Goal: Task Accomplishment & Management: Manage account settings

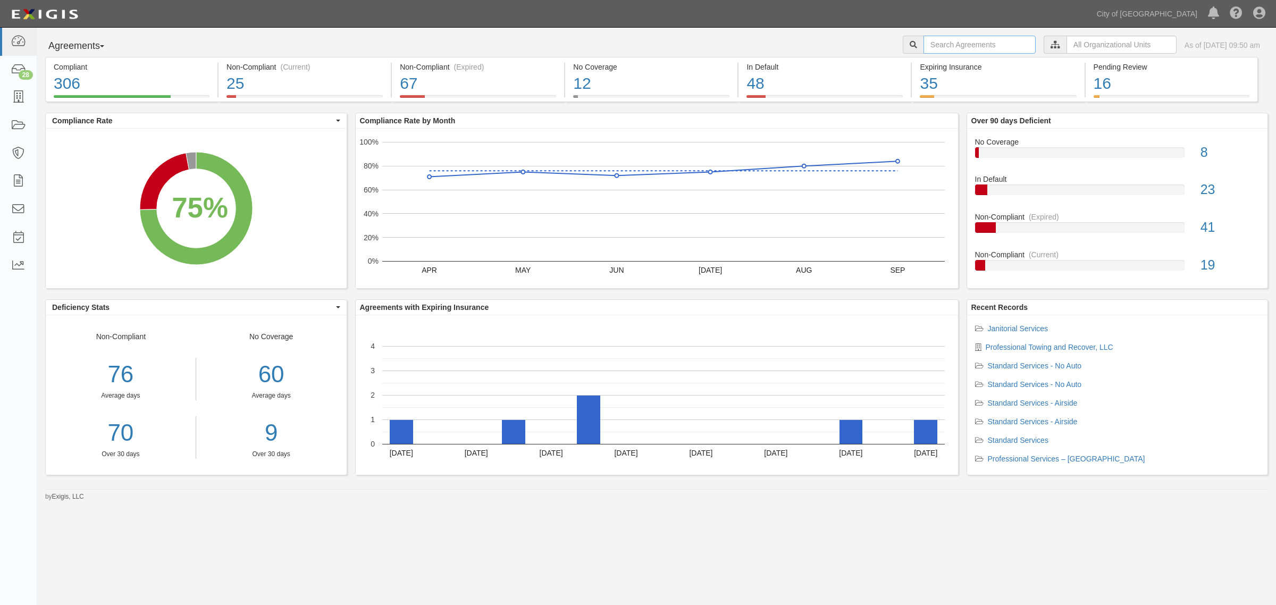
click at [953, 47] on input "text" at bounding box center [980, 45] width 112 height 18
click at [982, 43] on input "text" at bounding box center [980, 45] width 112 height 18
type input "direct MX"
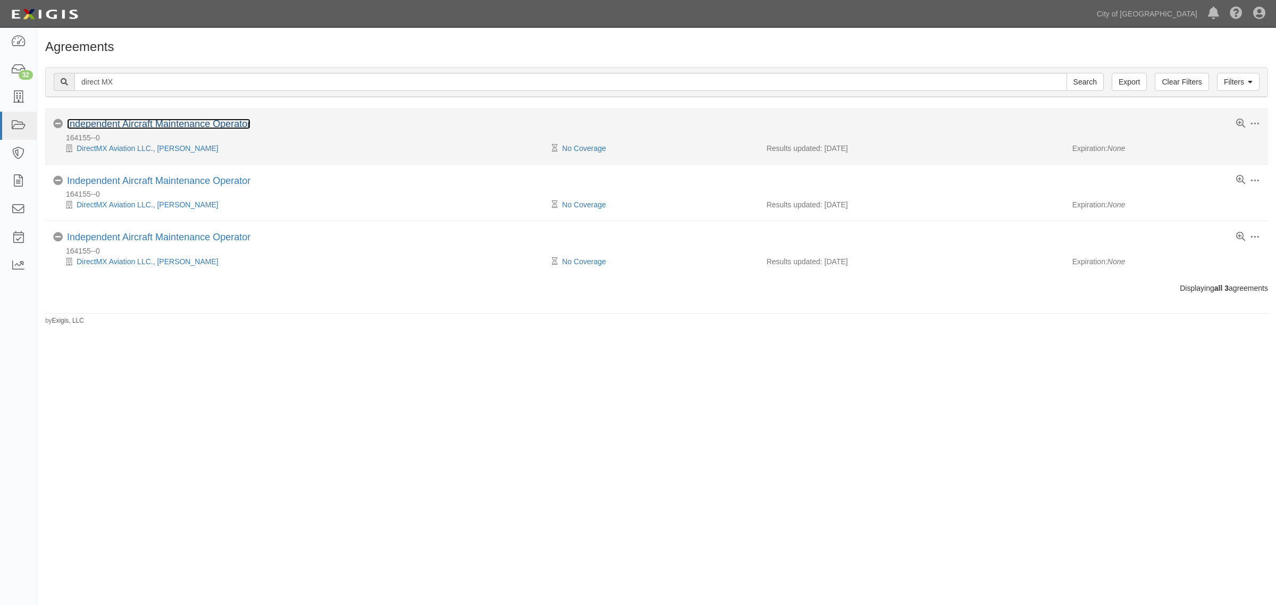
click at [139, 122] on link "Independent Aircraft Maintenance Operator" at bounding box center [158, 124] width 183 height 11
click at [169, 128] on link "Independent Aircraft Maintenance Operator" at bounding box center [158, 124] width 183 height 11
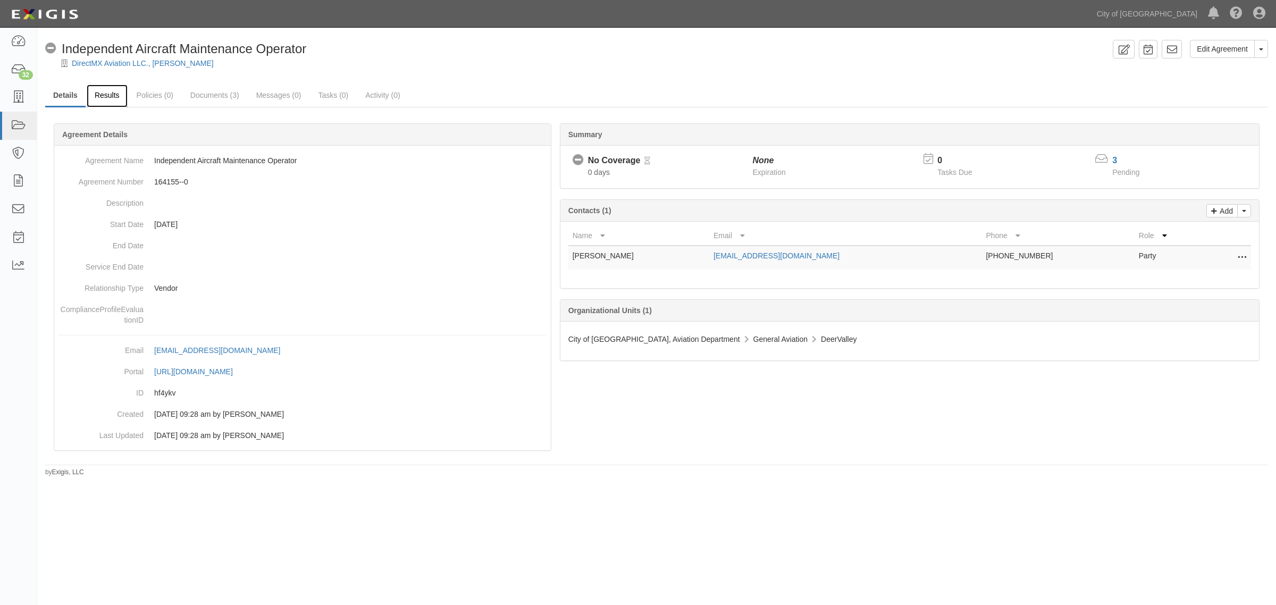
click at [108, 98] on link "Results" at bounding box center [107, 96] width 41 height 23
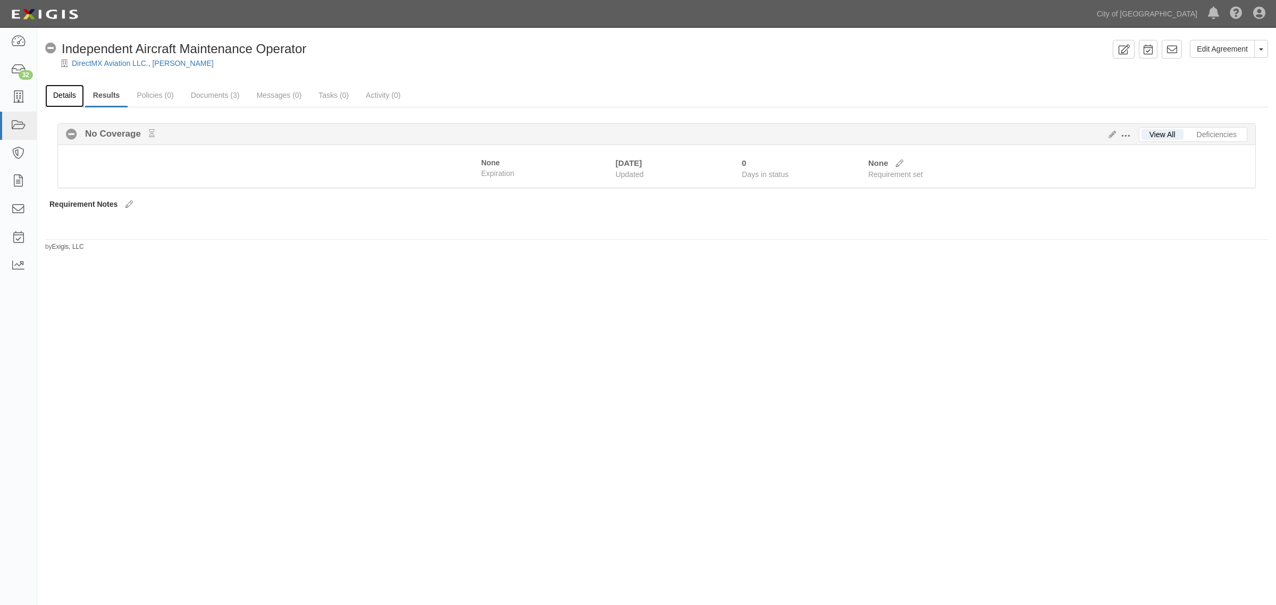
click at [64, 100] on link "Details" at bounding box center [64, 96] width 39 height 23
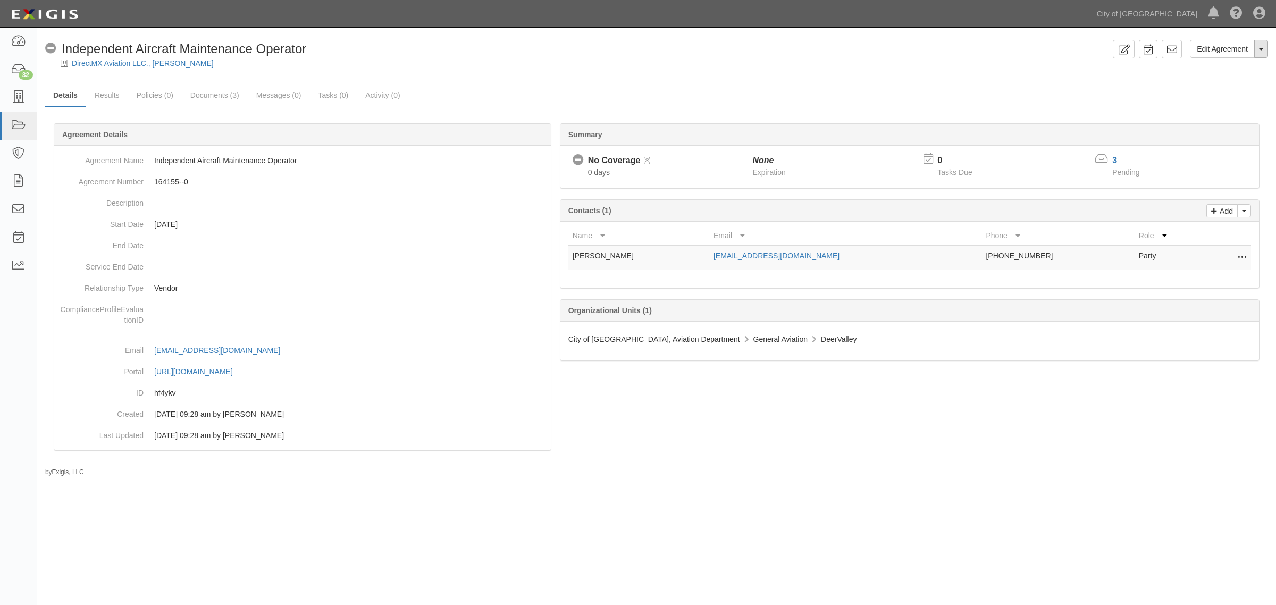
click at [1261, 54] on button "Toggle Agreement Dropdown" at bounding box center [1261, 49] width 14 height 18
click at [111, 99] on link "Results" at bounding box center [107, 96] width 41 height 23
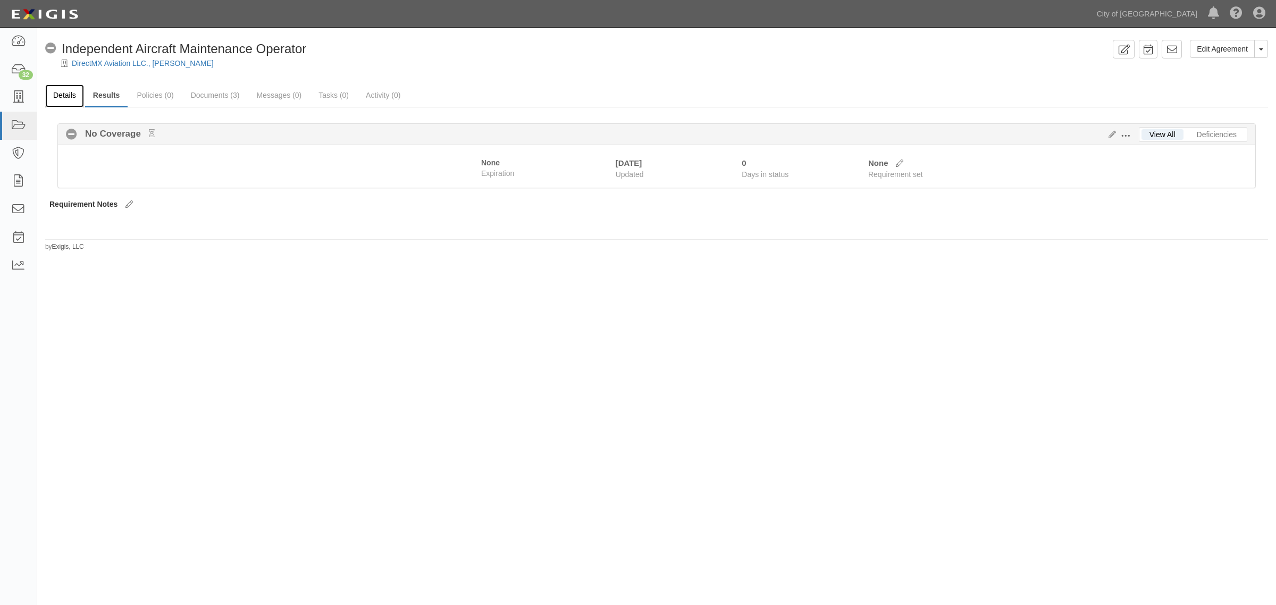
click at [67, 104] on link "Details" at bounding box center [64, 96] width 39 height 23
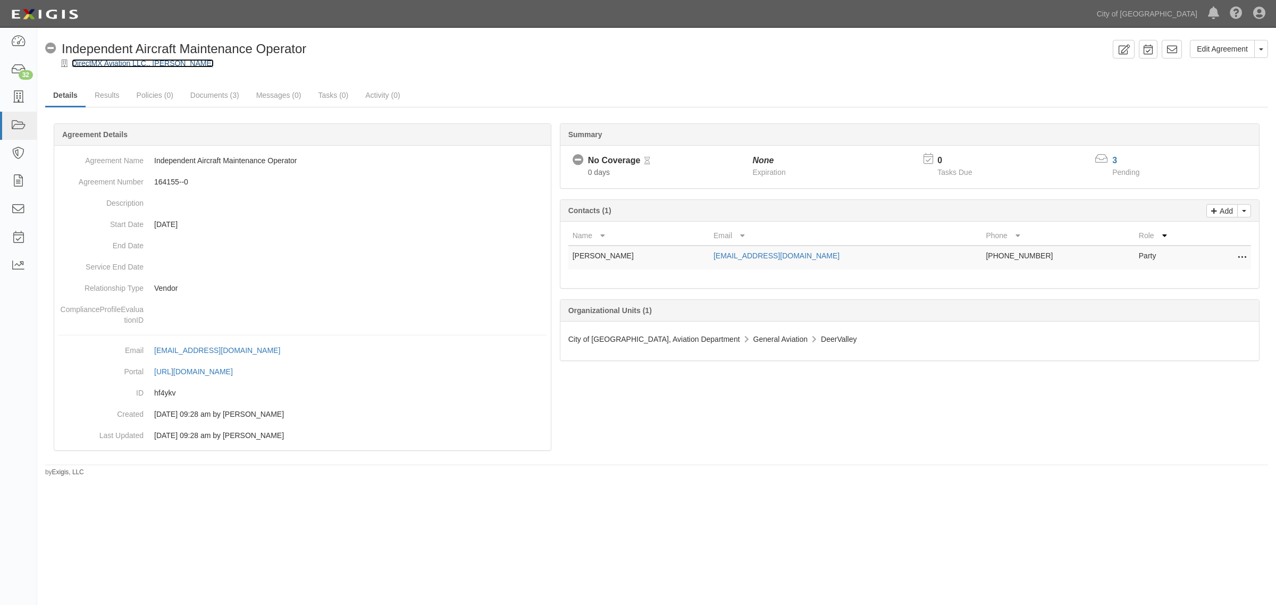
click at [118, 64] on link "DirectMX Aviation LLC., [PERSON_NAME]" at bounding box center [143, 63] width 142 height 9
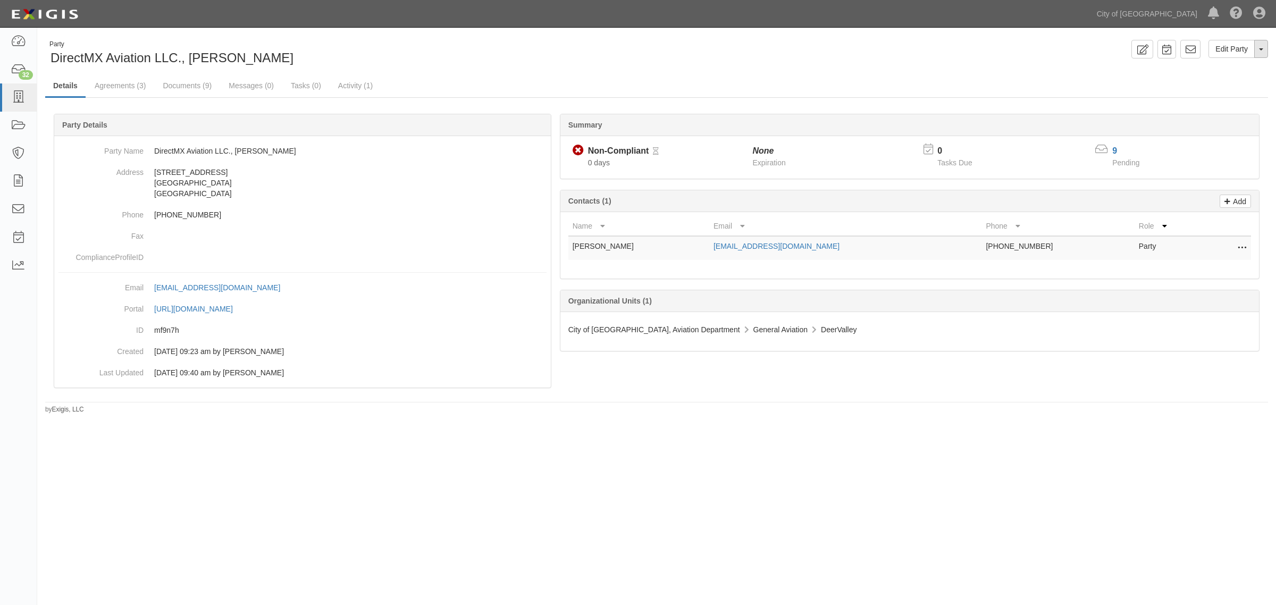
click at [1259, 51] on span "button" at bounding box center [1261, 49] width 4 height 2
click at [1230, 81] on link "Archive Party" at bounding box center [1226, 83] width 84 height 14
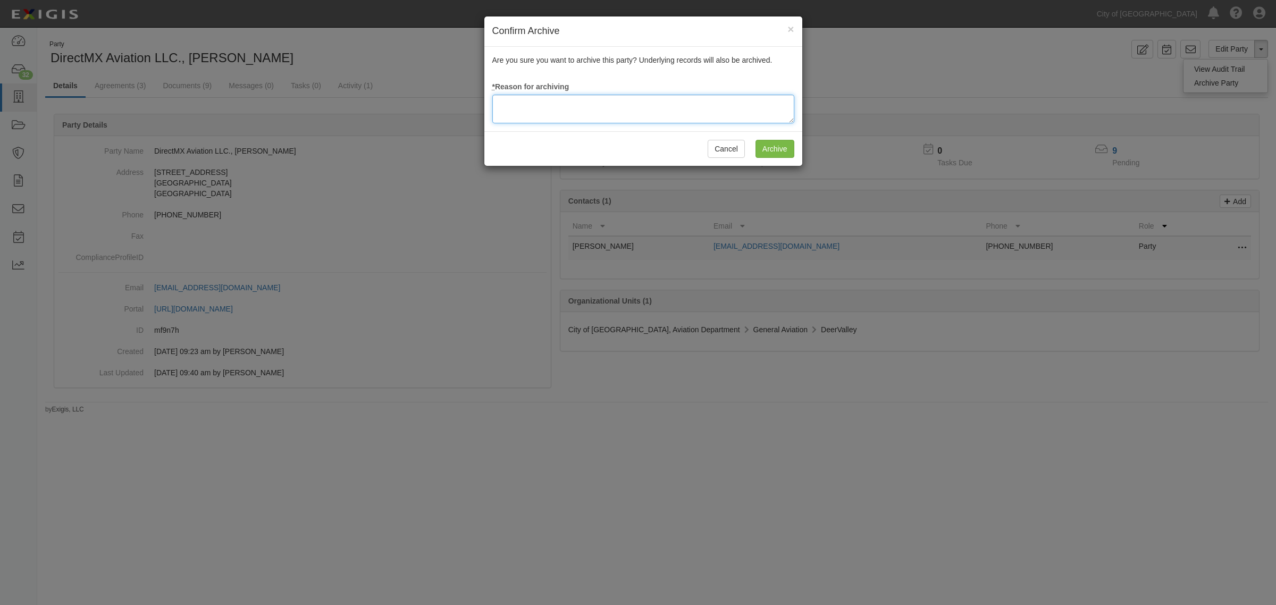
click at [555, 113] on textarea at bounding box center [643, 109] width 302 height 29
type textarea "archived Party, duplicate - VH"
click at [775, 153] on input "Archive" at bounding box center [775, 149] width 39 height 18
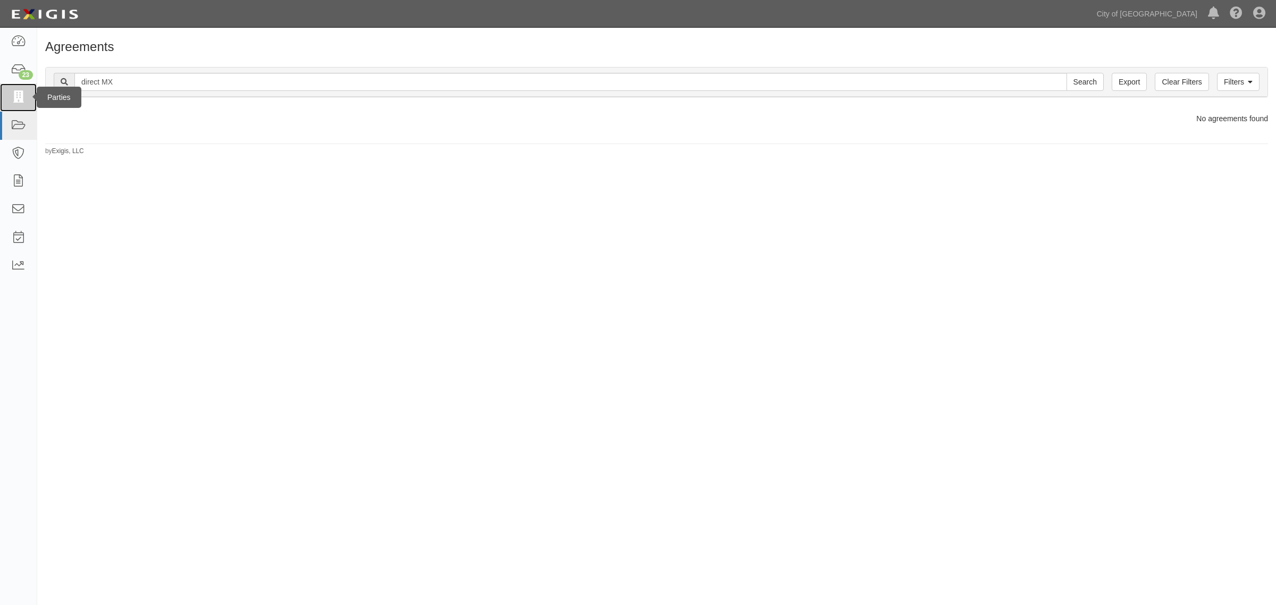
click at [14, 94] on icon at bounding box center [18, 97] width 15 height 12
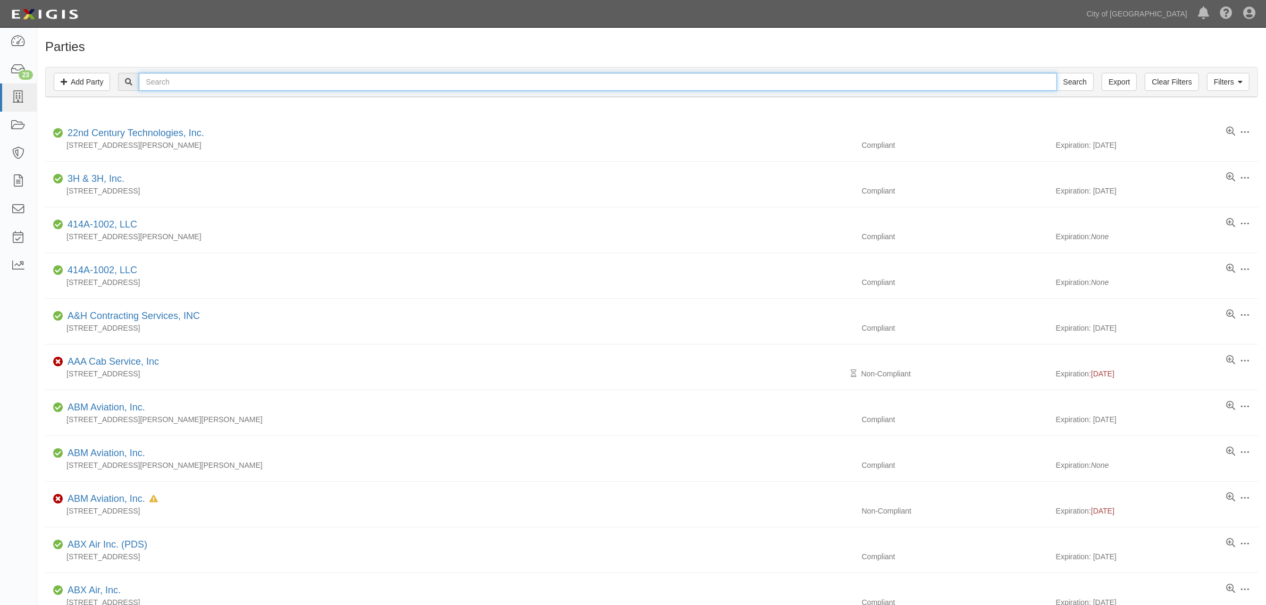
click at [251, 79] on input "text" at bounding box center [598, 82] width 918 height 18
type input "direct mx"
click at [1057, 73] on input "Search" at bounding box center [1075, 82] width 37 height 18
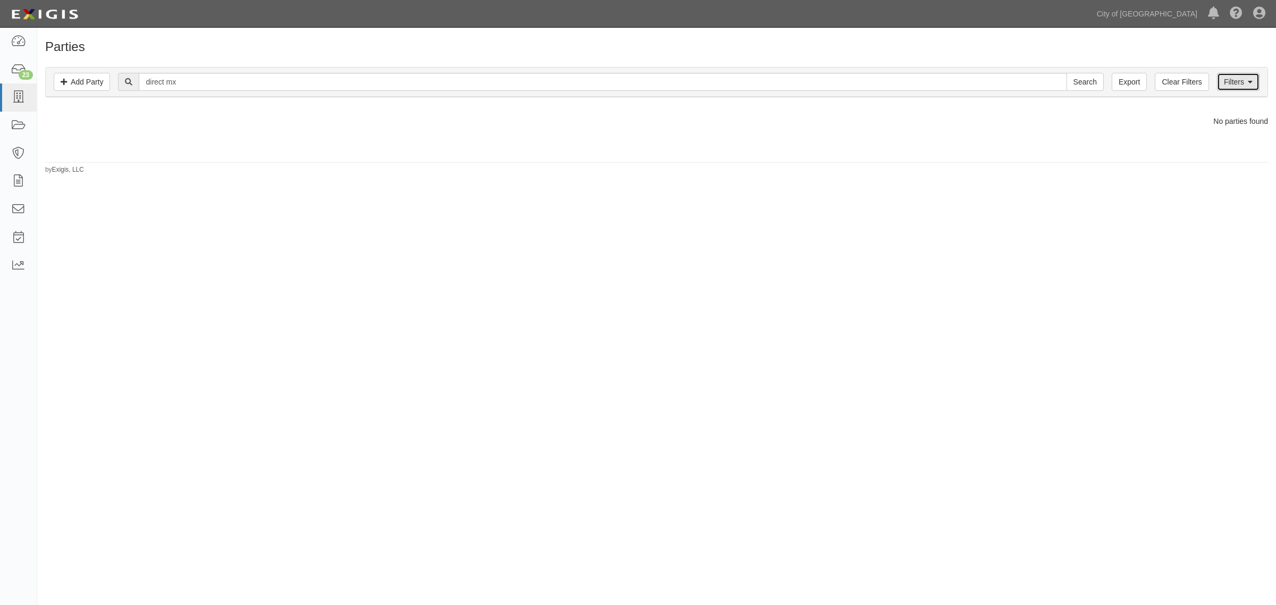
click at [1237, 86] on link "Filters" at bounding box center [1238, 82] width 43 height 18
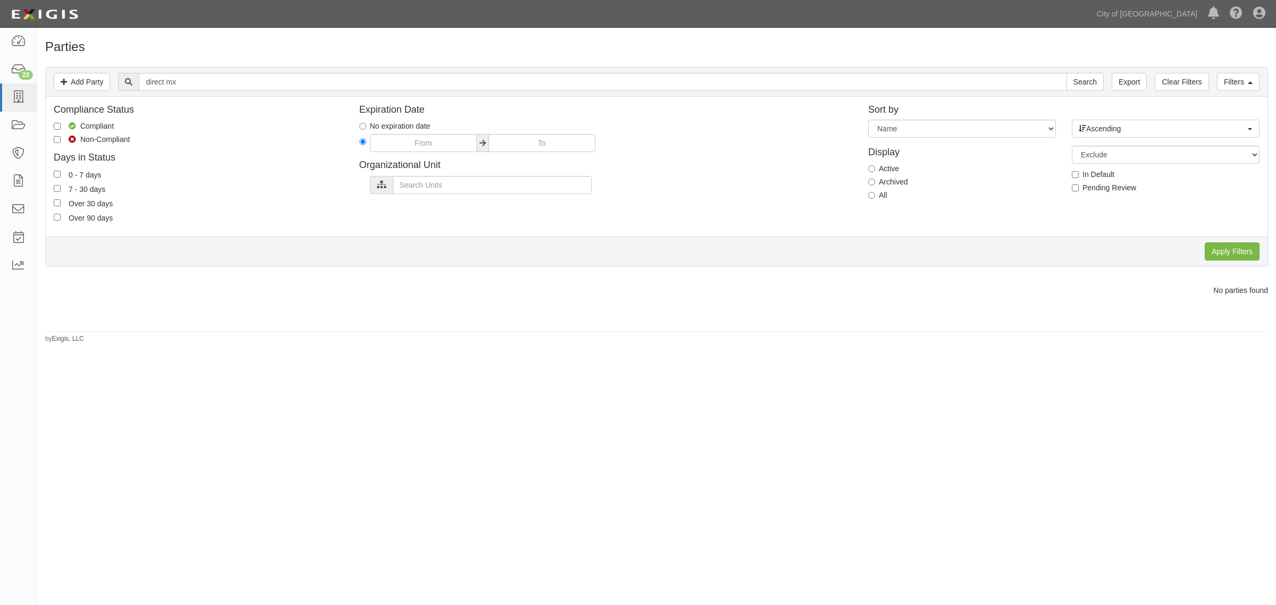
click at [877, 182] on label "Archived" at bounding box center [887, 182] width 39 height 11
click at [875, 182] on input "Archived" at bounding box center [871, 182] width 7 height 7
radio input "true"
click at [1232, 250] on input "Apply Filters" at bounding box center [1232, 251] width 55 height 18
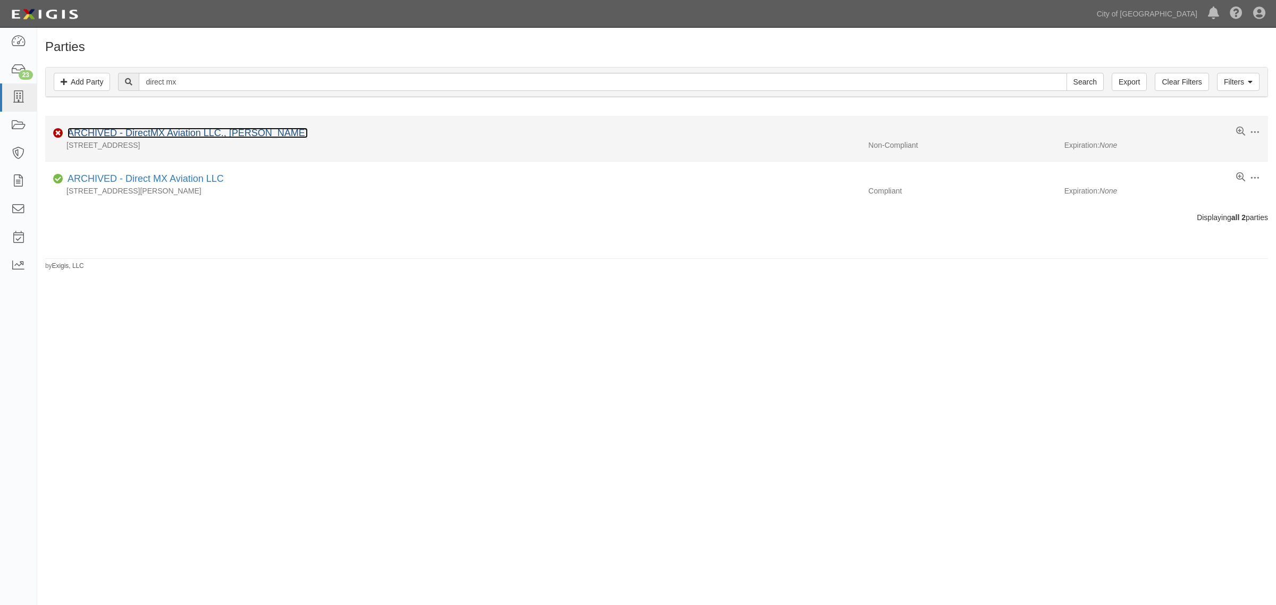
click at [176, 130] on link "ARCHIVED - DirectMX Aviation LLC., Van Nguyen" at bounding box center [188, 133] width 240 height 11
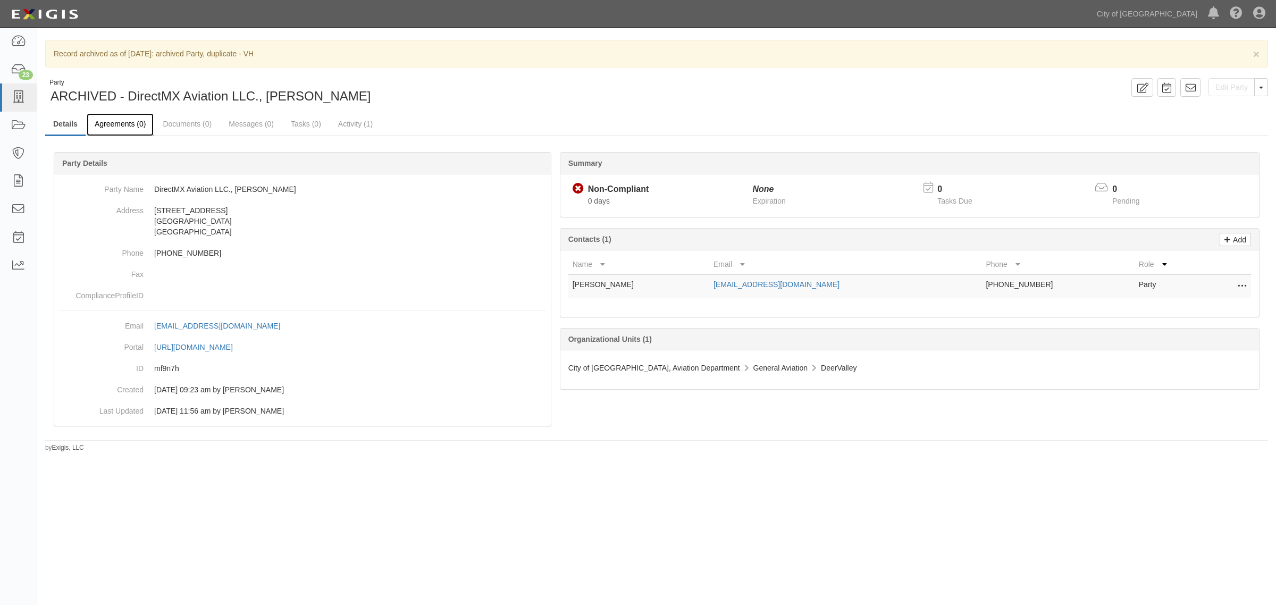
click at [130, 129] on link "Agreements (0)" at bounding box center [120, 124] width 67 height 23
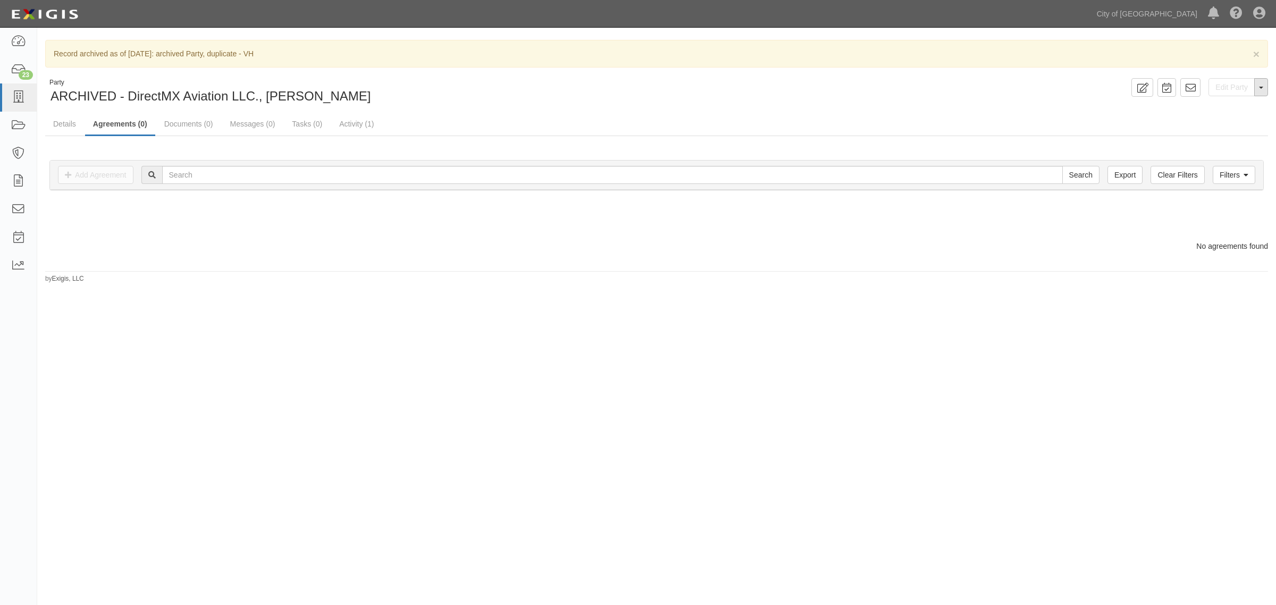
click at [1260, 89] on span "button" at bounding box center [1261, 88] width 4 height 2
click at [1229, 123] on button "Unarchive Party" at bounding box center [1226, 122] width 84 height 16
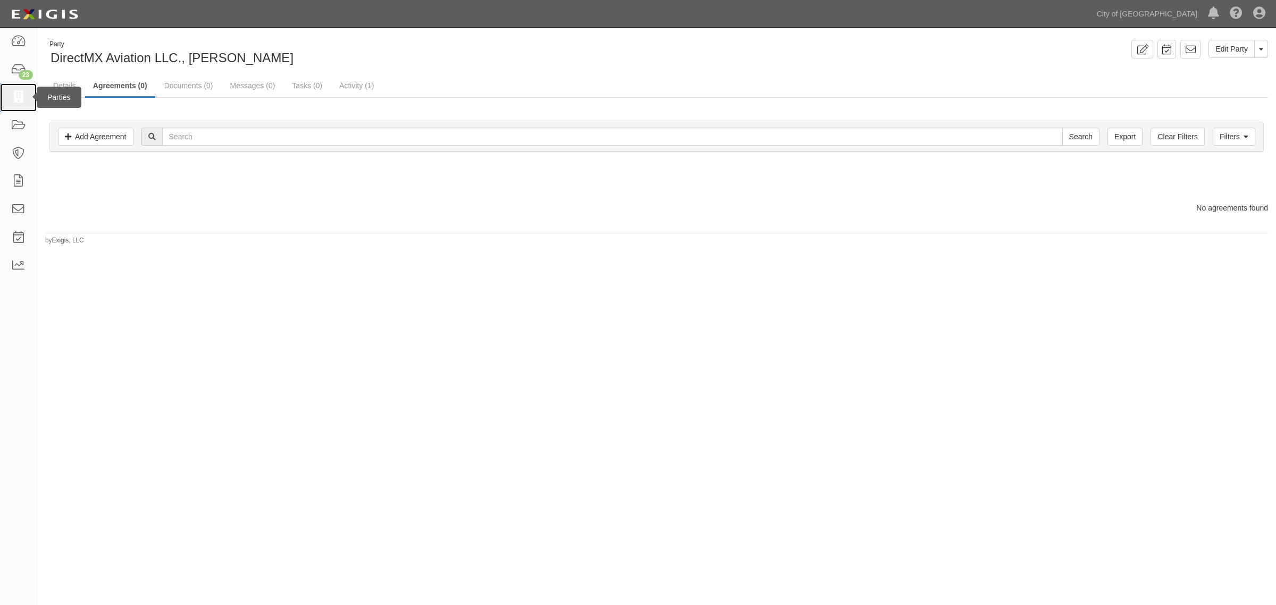
click at [14, 95] on icon at bounding box center [18, 97] width 15 height 12
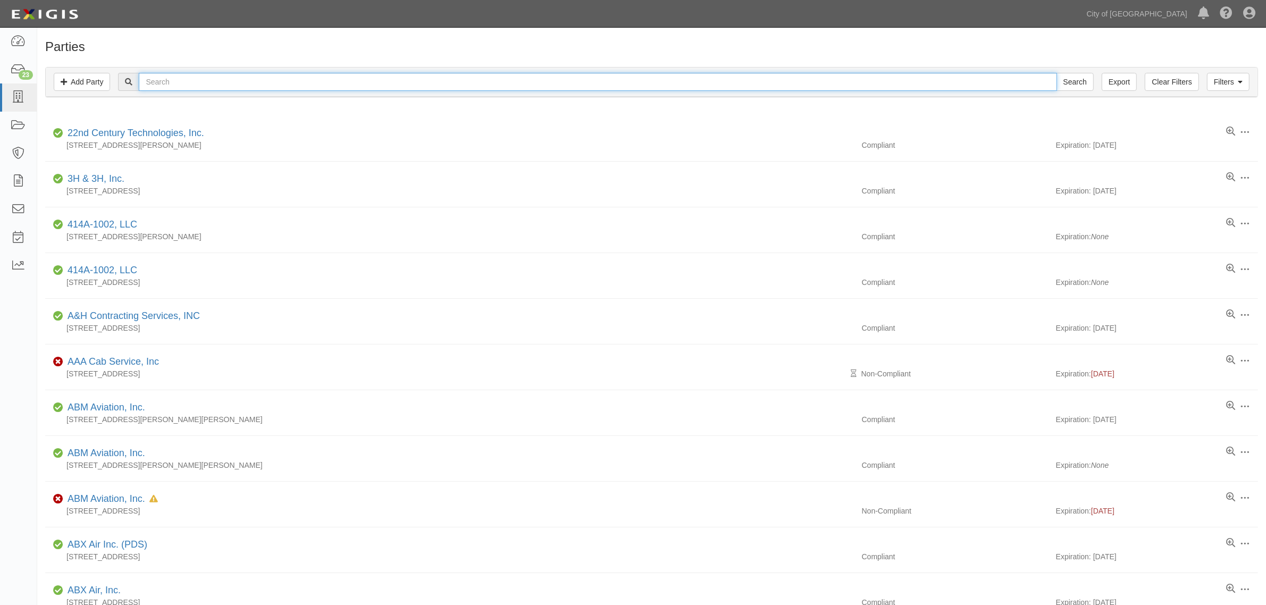
click at [181, 83] on input "text" at bounding box center [598, 82] width 918 height 18
type input "direct mx"
click at [1057, 73] on input "Search" at bounding box center [1075, 82] width 37 height 18
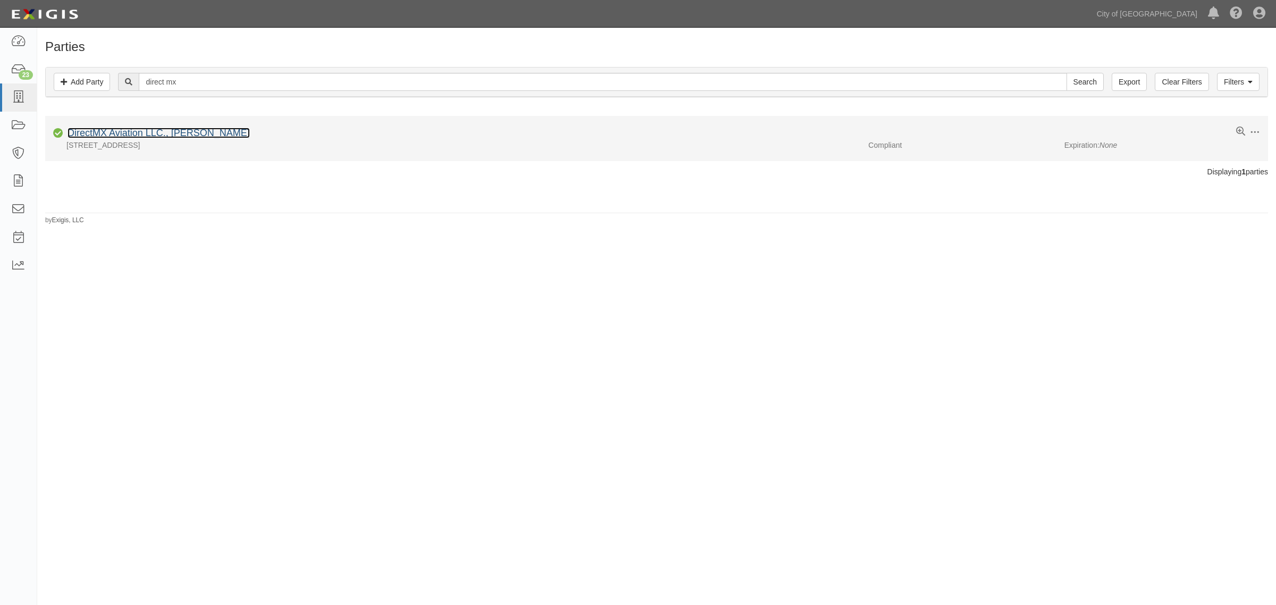
click at [174, 137] on link "DirectMX Aviation LLC., [PERSON_NAME]" at bounding box center [159, 133] width 182 height 11
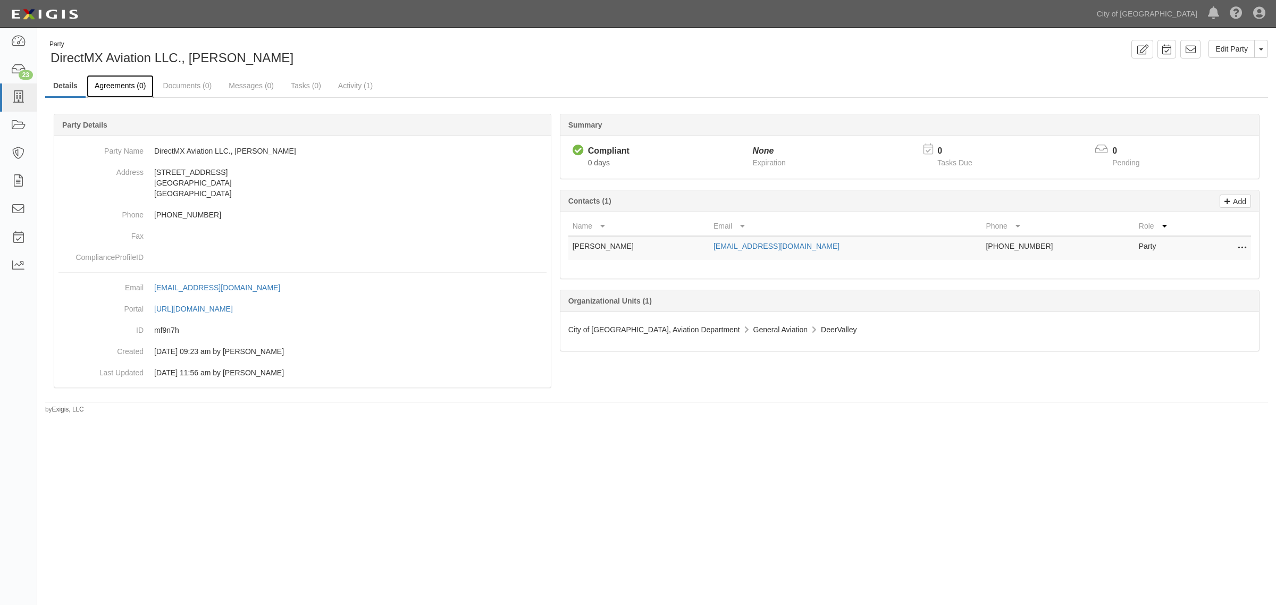
click at [112, 92] on link "Agreements (0)" at bounding box center [120, 86] width 67 height 23
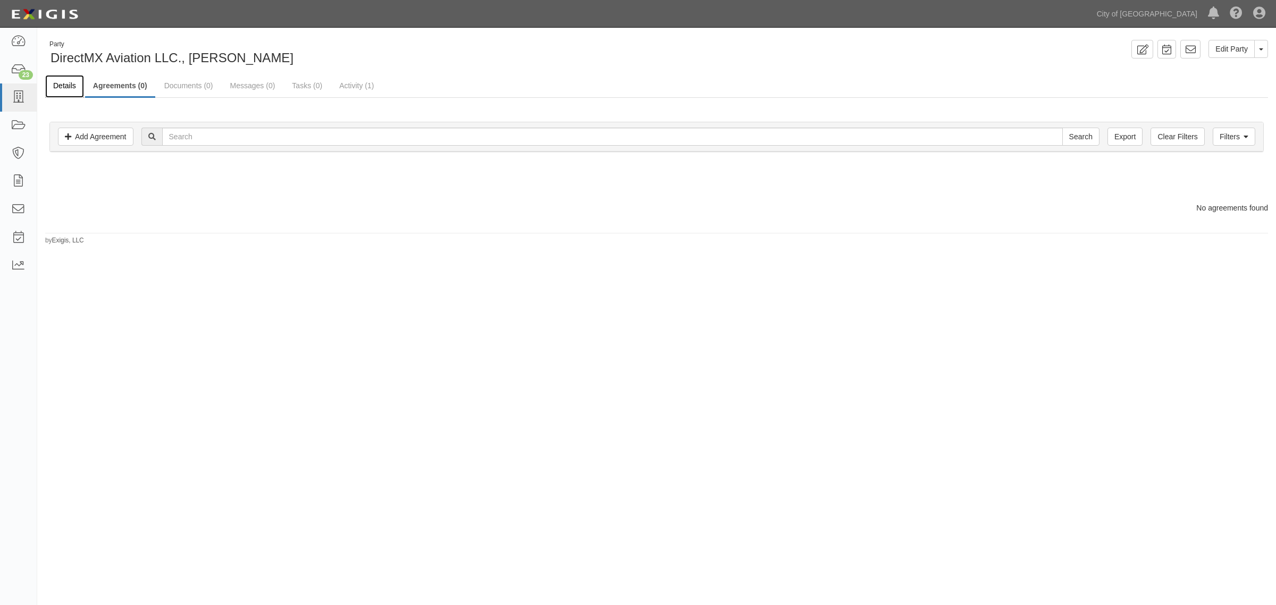
click at [56, 82] on link "Details" at bounding box center [64, 86] width 39 height 23
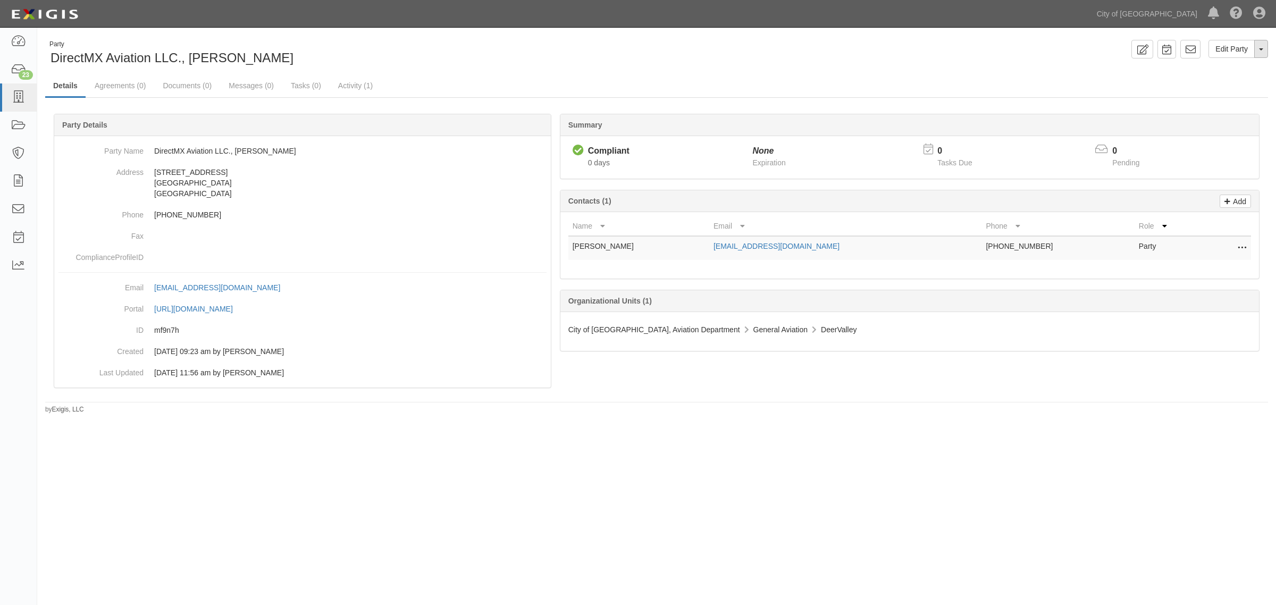
click at [1261, 46] on button "Toggle Party Dropdown" at bounding box center [1261, 49] width 14 height 18
click at [132, 80] on link "Agreements (0)" at bounding box center [120, 86] width 67 height 23
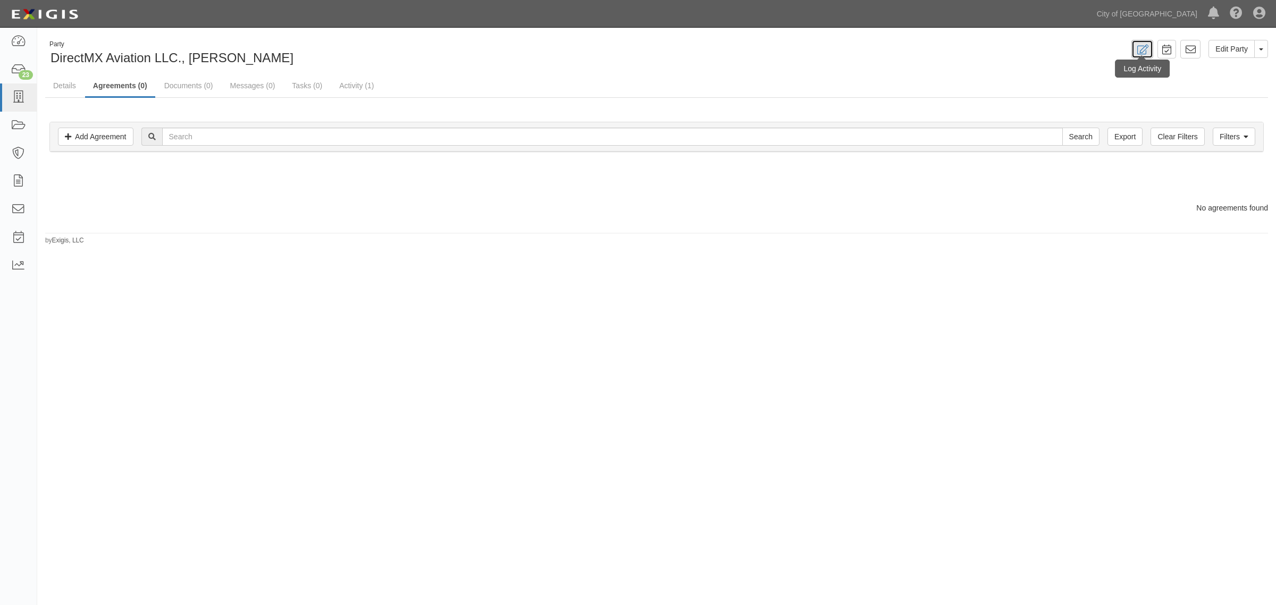
click at [1141, 52] on icon at bounding box center [1142, 50] width 12 height 10
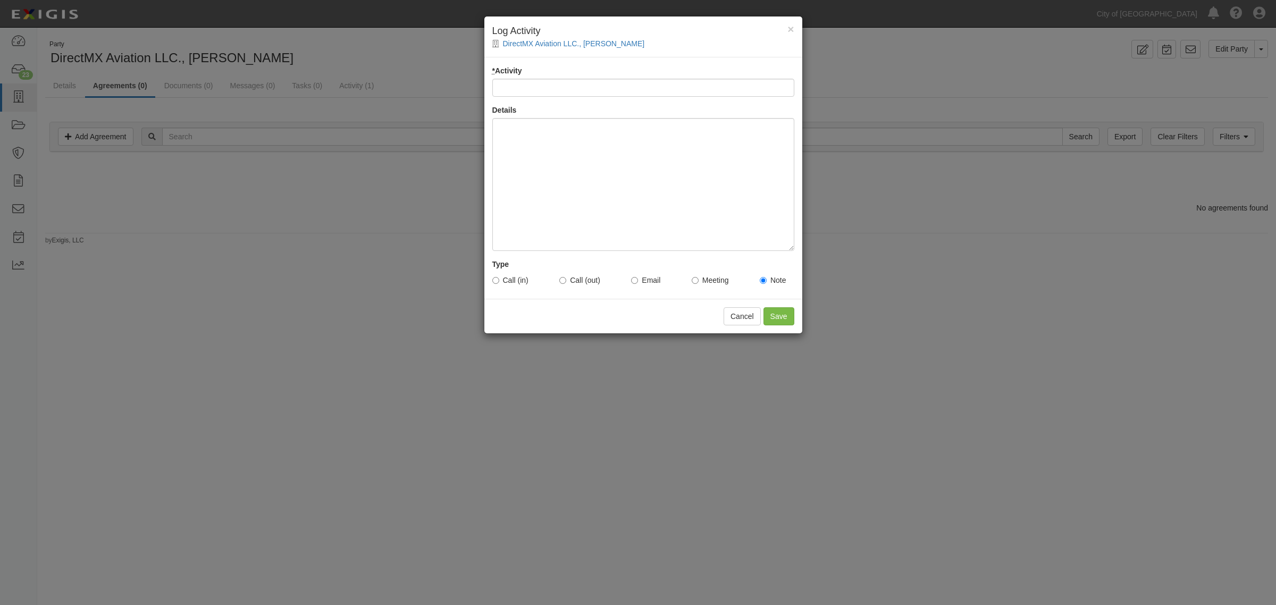
click at [784, 24] on div "× Log Activity DirectMX Aviation LLC., Van Nguyen" at bounding box center [643, 36] width 318 height 41
click at [793, 28] on span "×" at bounding box center [791, 29] width 6 height 12
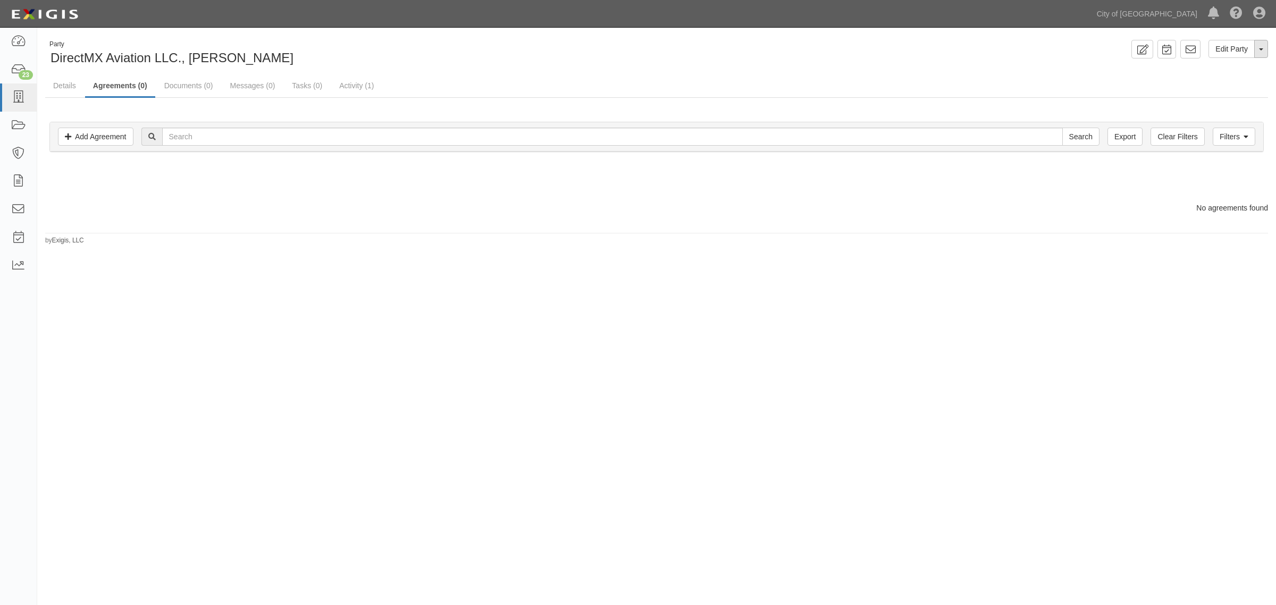
click at [1254, 52] on button "Toggle Party Dropdown" at bounding box center [1261, 49] width 14 height 18
click at [1219, 44] on link "Edit Party" at bounding box center [1232, 49] width 46 height 18
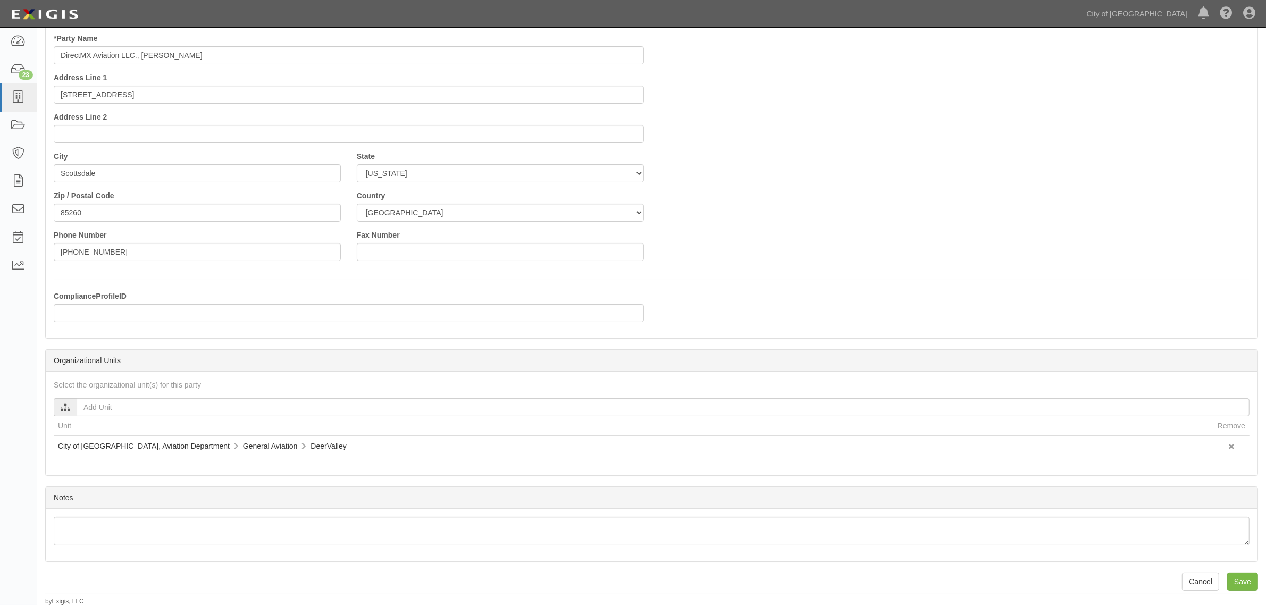
scroll to position [70, 0]
click at [1244, 576] on input "Save" at bounding box center [1242, 581] width 31 height 18
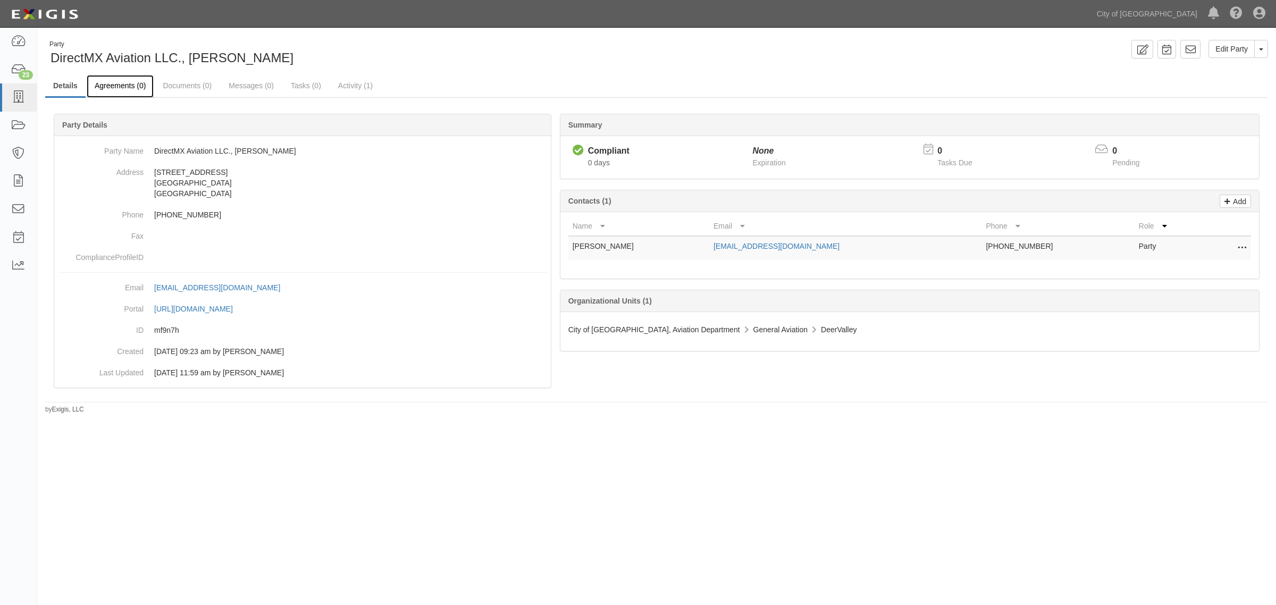
click at [116, 89] on link "Agreements (0)" at bounding box center [120, 86] width 67 height 23
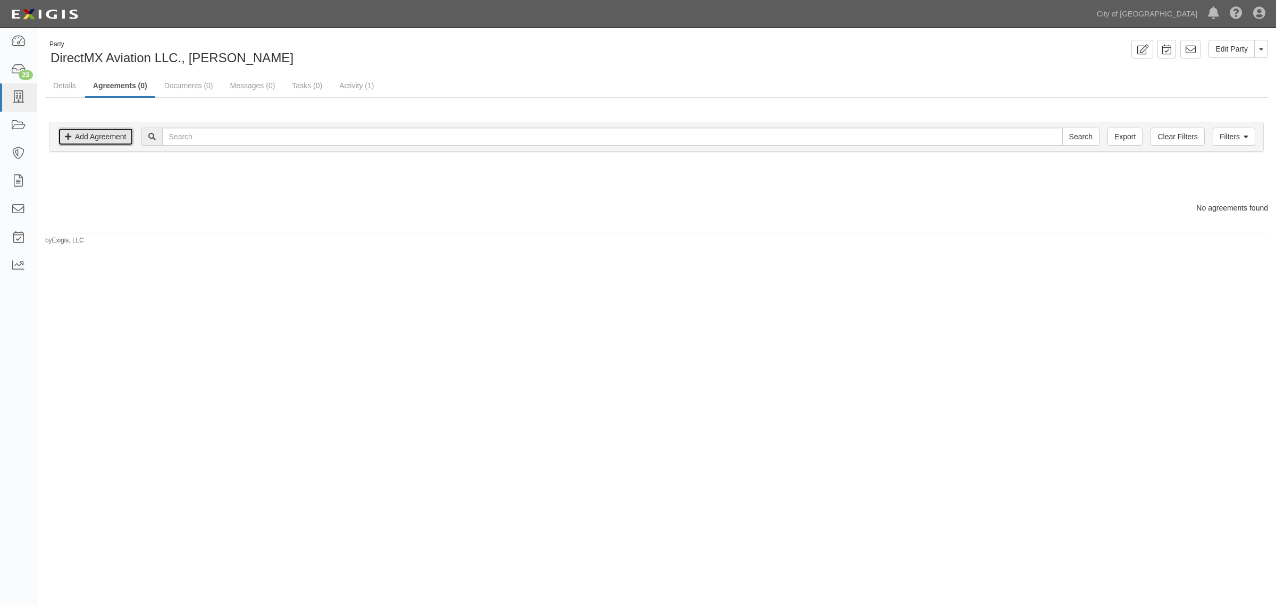
click at [120, 134] on link "Add Agreement" at bounding box center [96, 137] width 76 height 18
drag, startPoint x: 16, startPoint y: 100, endPoint x: 26, endPoint y: 100, distance: 9.6
click at [16, 100] on icon at bounding box center [18, 97] width 15 height 12
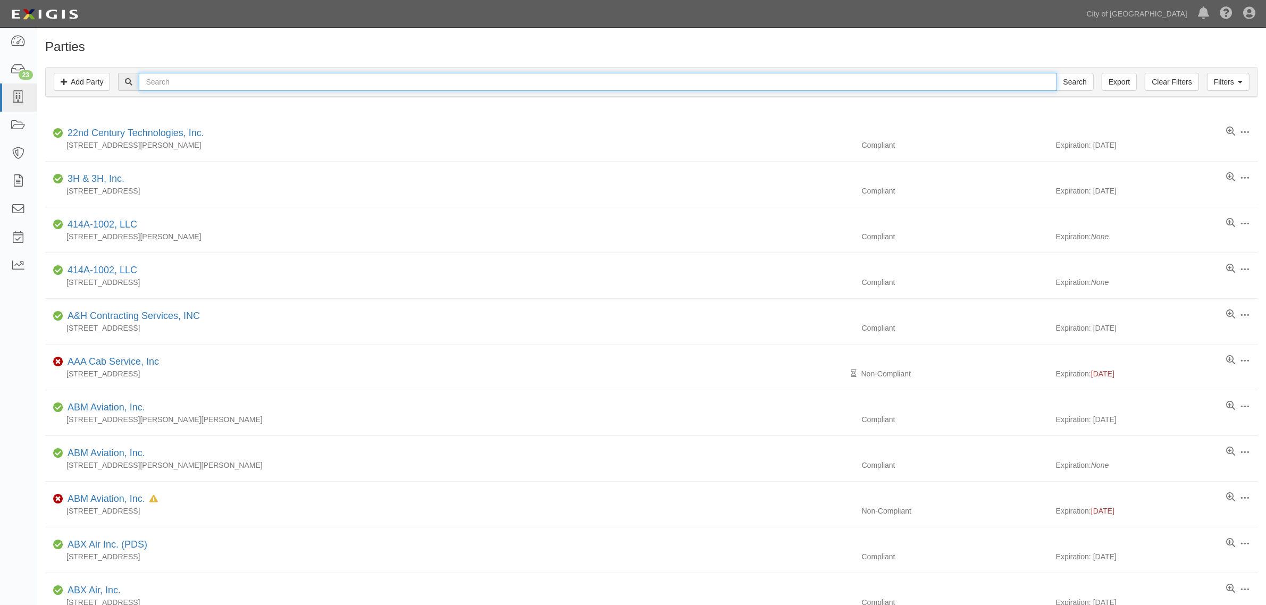
click at [189, 80] on input "text" at bounding box center [598, 82] width 918 height 18
type input "HD precision"
click at [1057, 73] on input "Search" at bounding box center [1075, 82] width 37 height 18
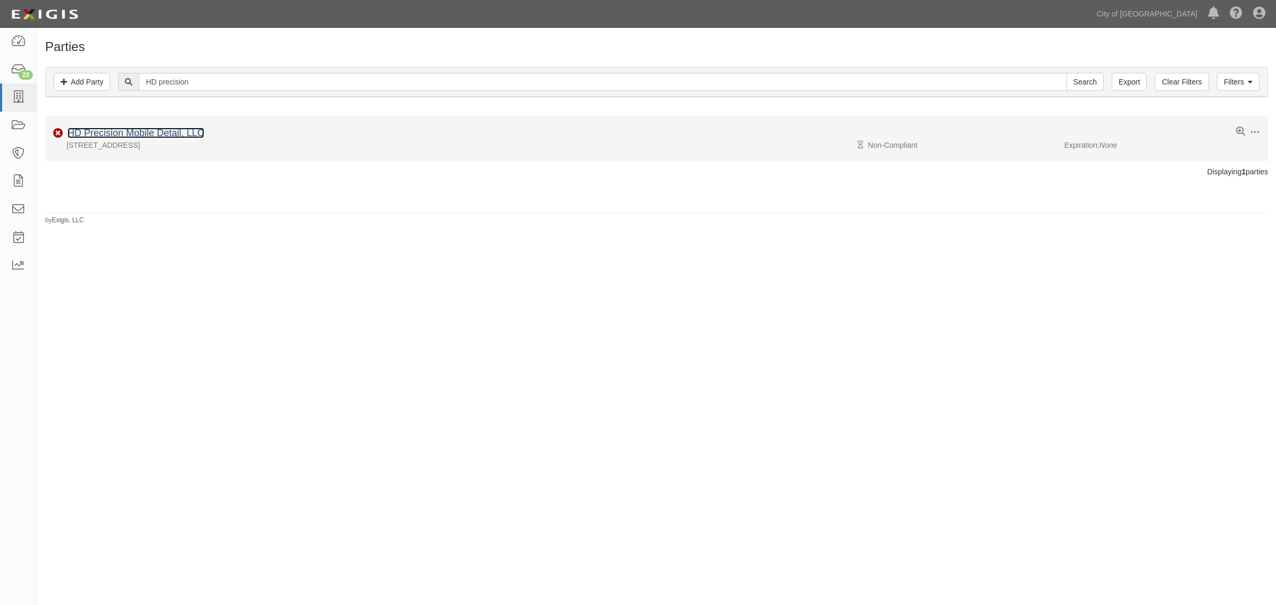
click at [147, 136] on link "HD Precision Mobile Detail, LLC" at bounding box center [136, 133] width 137 height 11
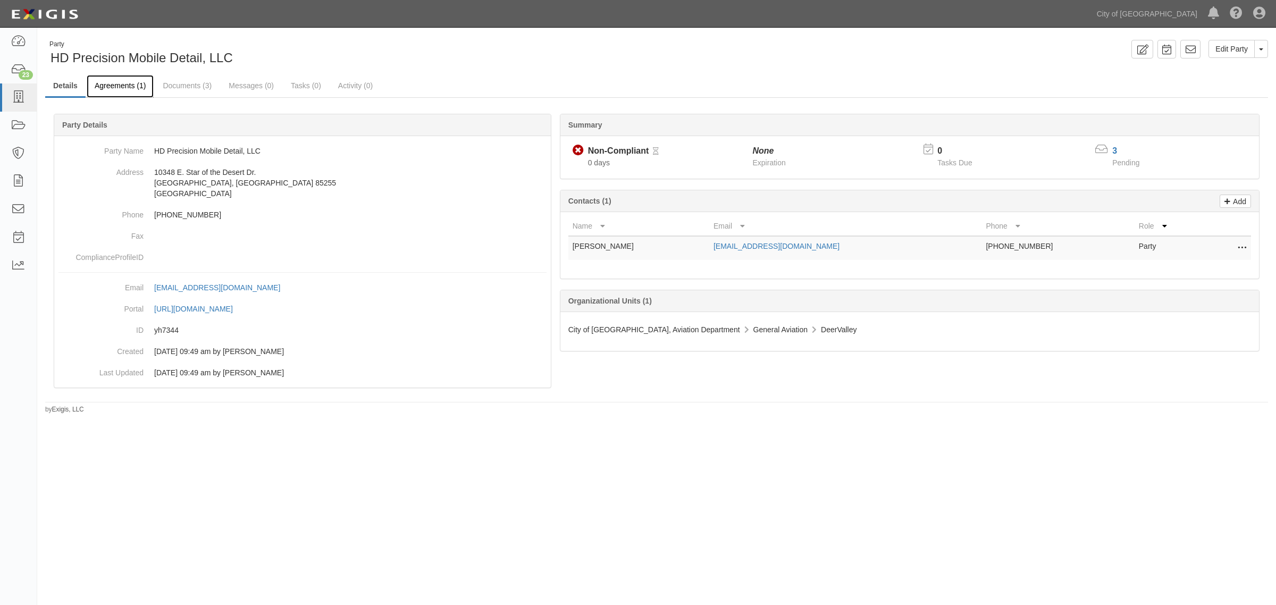
click at [131, 89] on link "Agreements (1)" at bounding box center [120, 86] width 67 height 23
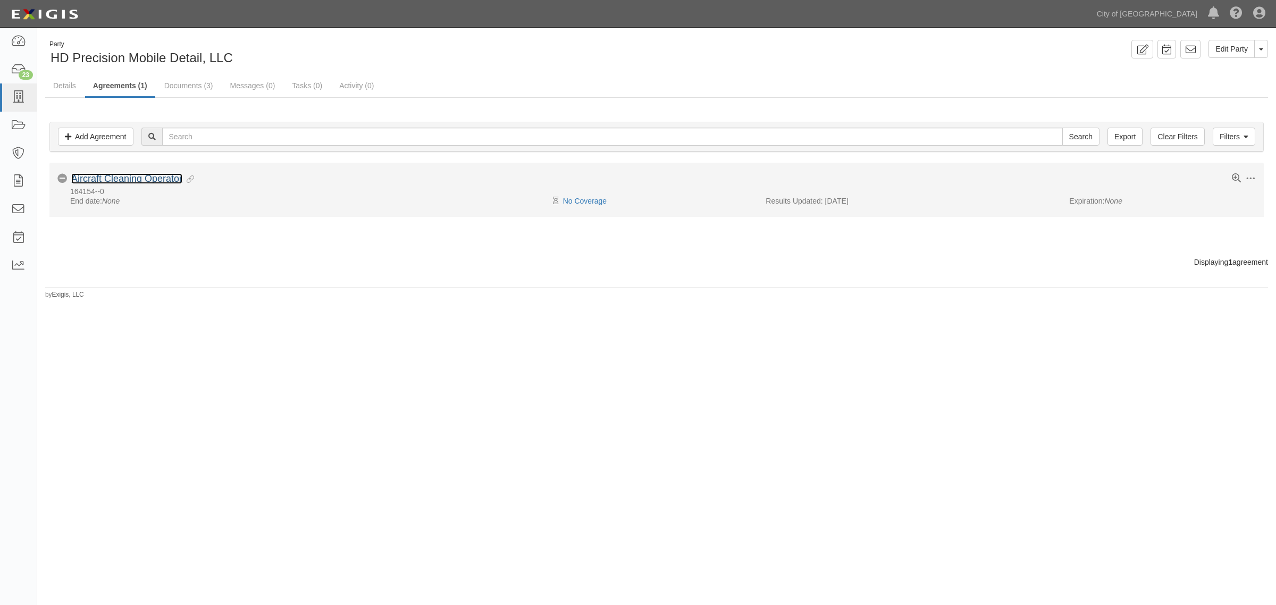
click at [149, 179] on link "Aircraft Cleaning Operator" at bounding box center [126, 178] width 111 height 11
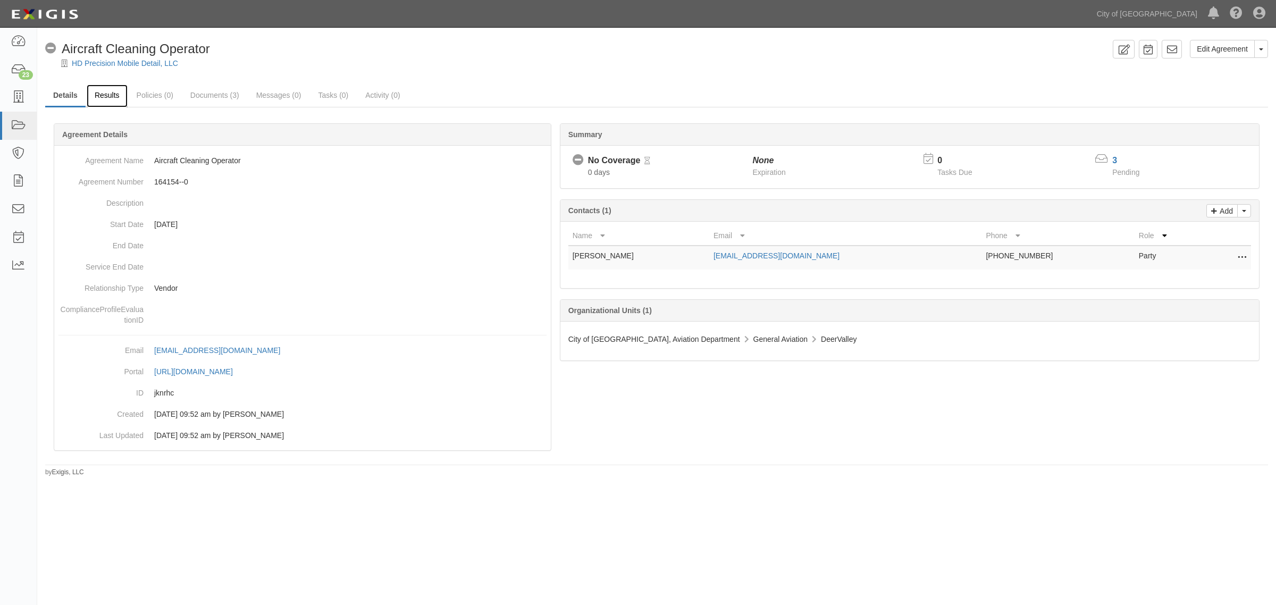
click at [113, 104] on link "Results" at bounding box center [107, 96] width 41 height 23
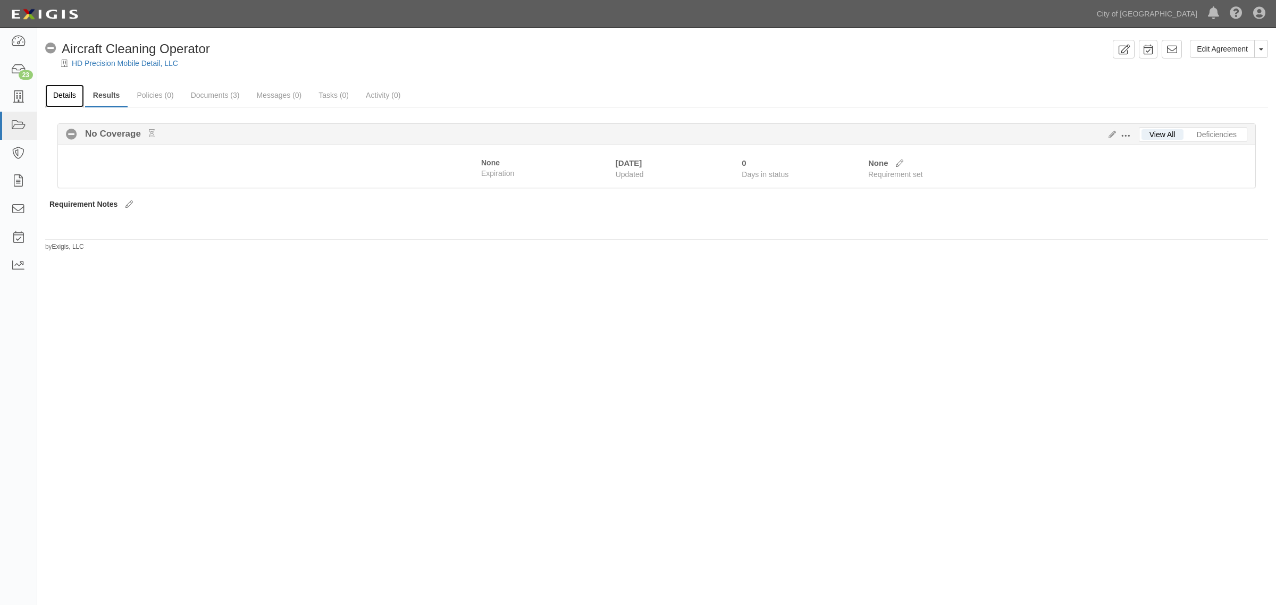
click at [60, 97] on link "Details" at bounding box center [64, 96] width 39 height 23
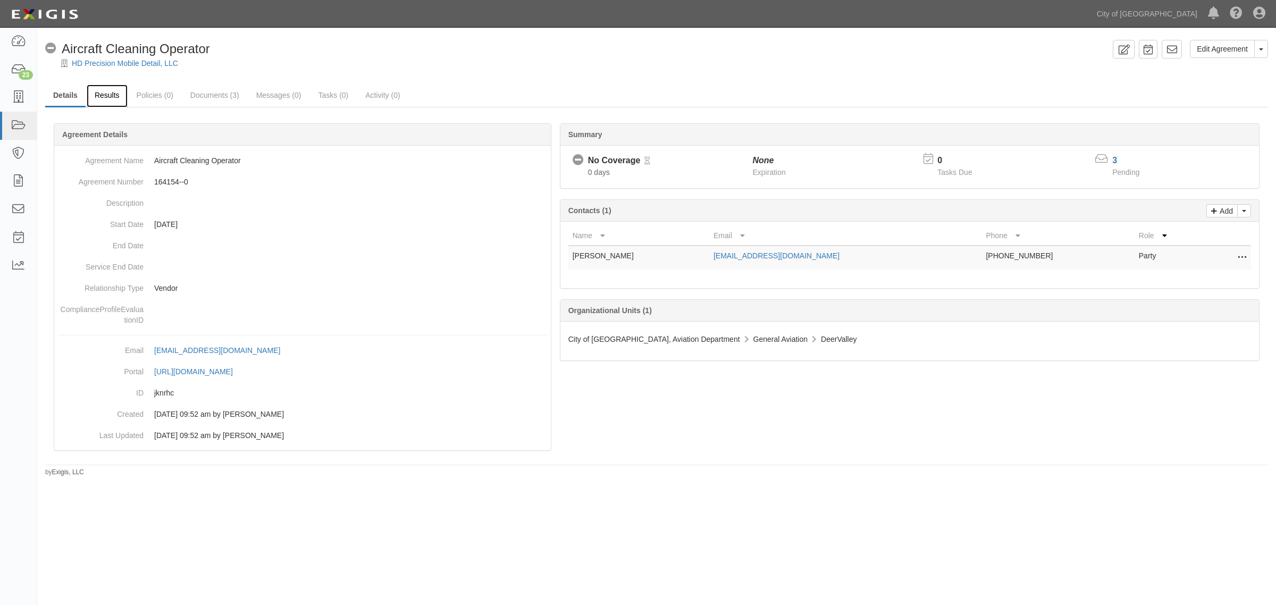
click at [111, 94] on link "Results" at bounding box center [107, 96] width 41 height 23
click at [232, 94] on link "Documents (3)" at bounding box center [214, 96] width 65 height 23
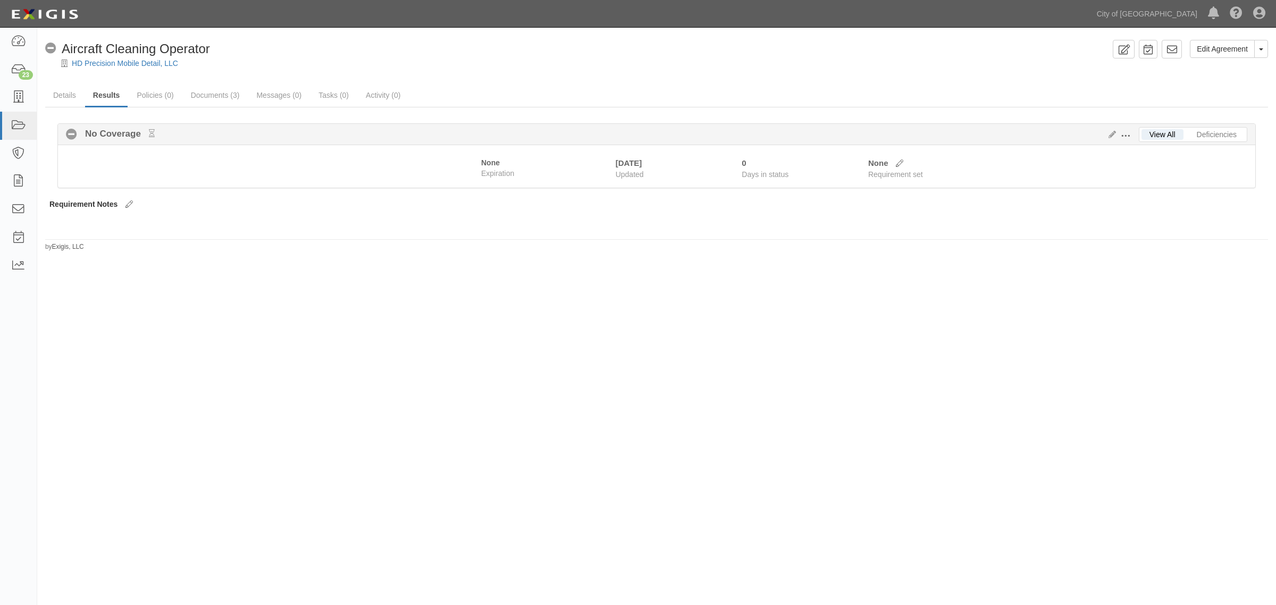
click at [1116, 131] on button at bounding box center [1127, 135] width 23 height 12
click at [1162, 132] on link "Edit Requirements" at bounding box center [1175, 133] width 84 height 19
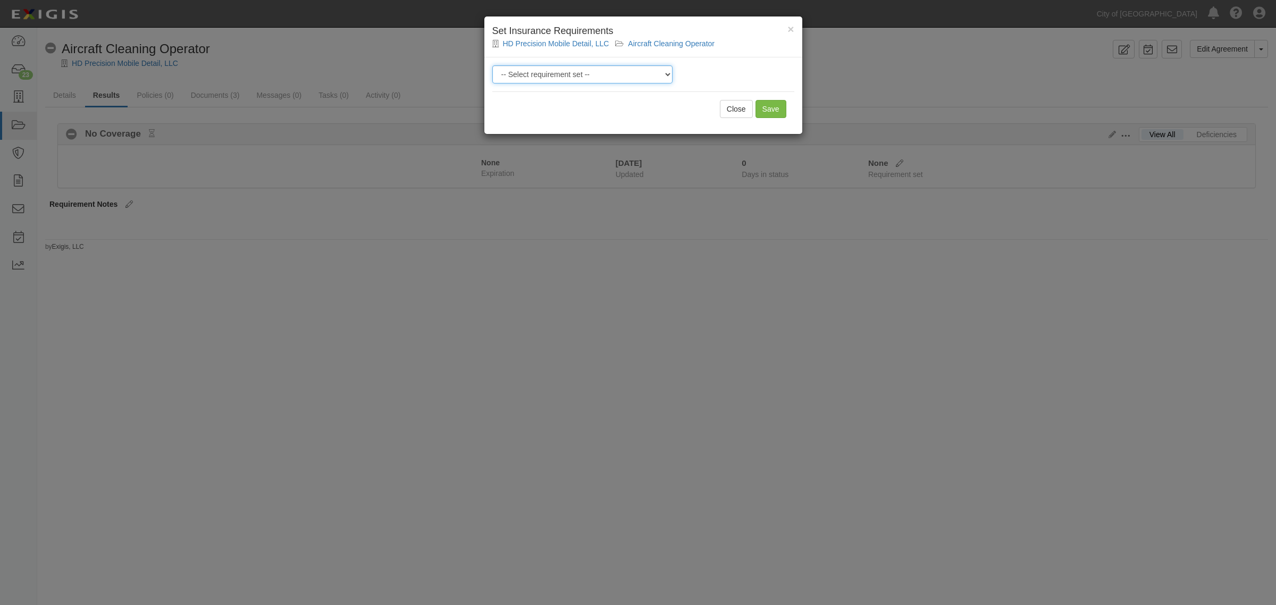
click at [651, 73] on select "-- Select requirement set -- Aircraft Charter 10M Aircraft Charter 3M Aircraft …" at bounding box center [582, 74] width 180 height 18
click at [792, 31] on span "×" at bounding box center [791, 29] width 6 height 12
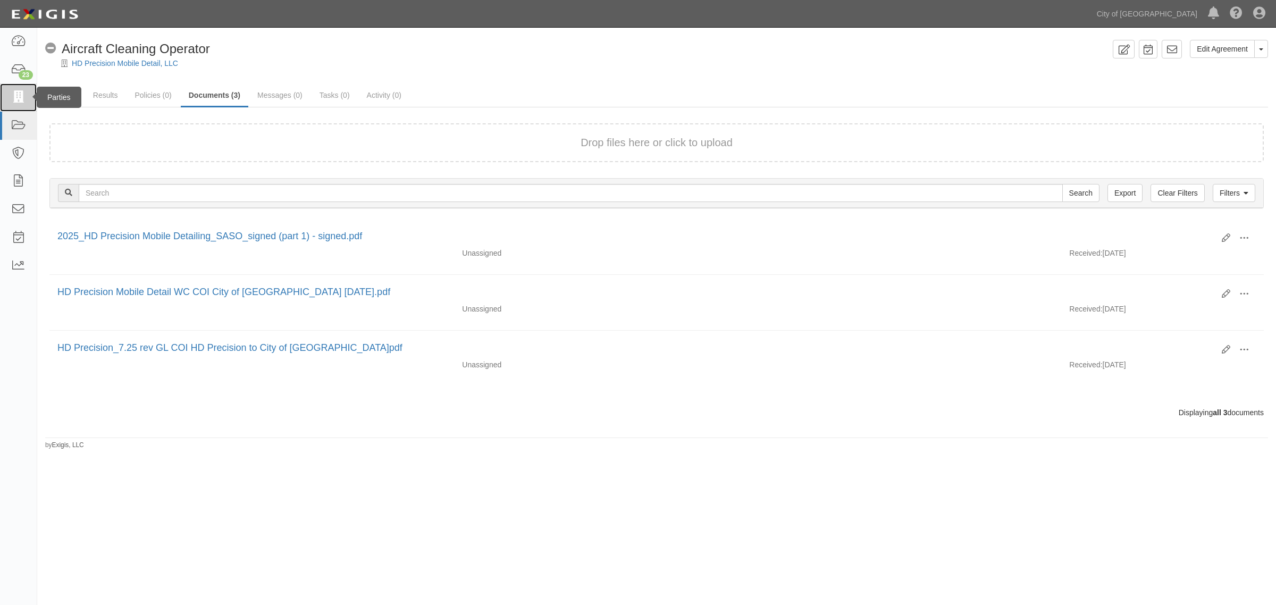
click at [19, 96] on icon at bounding box center [18, 97] width 15 height 12
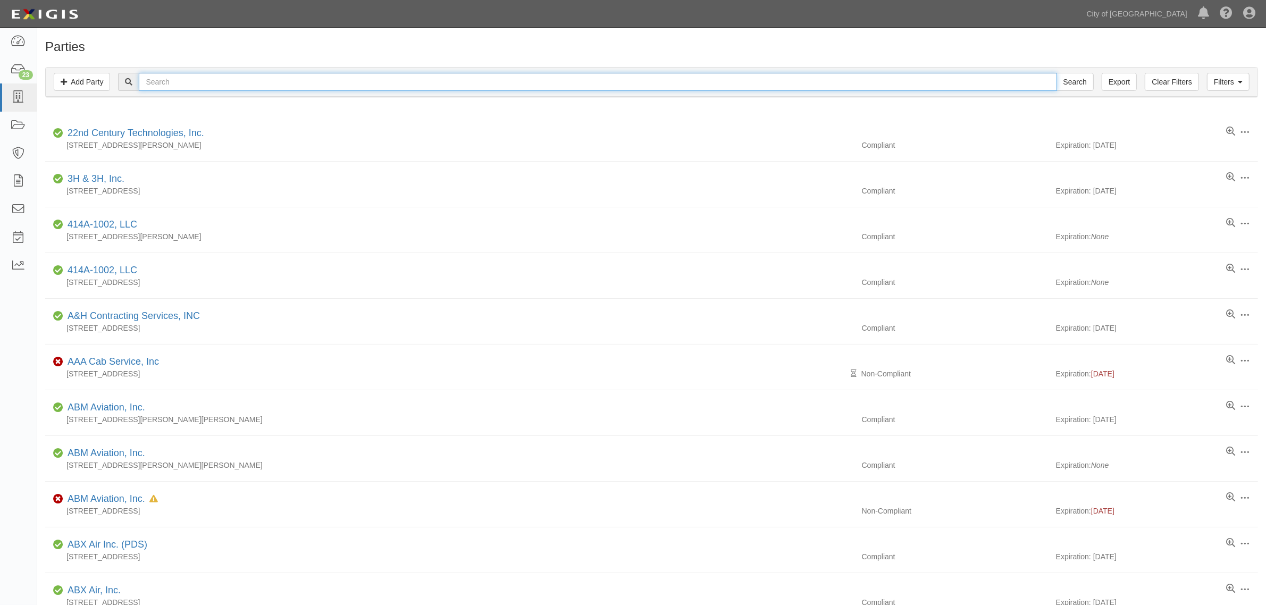
click at [181, 86] on input "text" at bounding box center [598, 82] width 918 height 18
type input "direct mx"
click at [1057, 73] on input "Search" at bounding box center [1075, 82] width 37 height 18
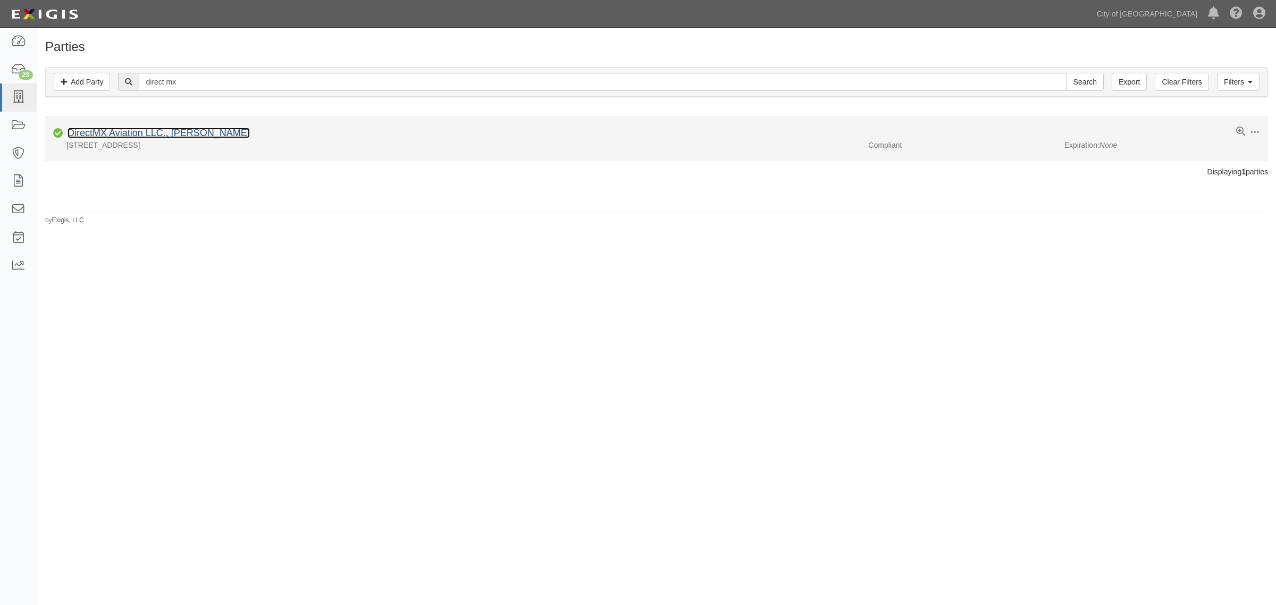
click at [187, 136] on link "DirectMX Aviation LLC., [PERSON_NAME]" at bounding box center [159, 133] width 182 height 11
